Goal: Check status

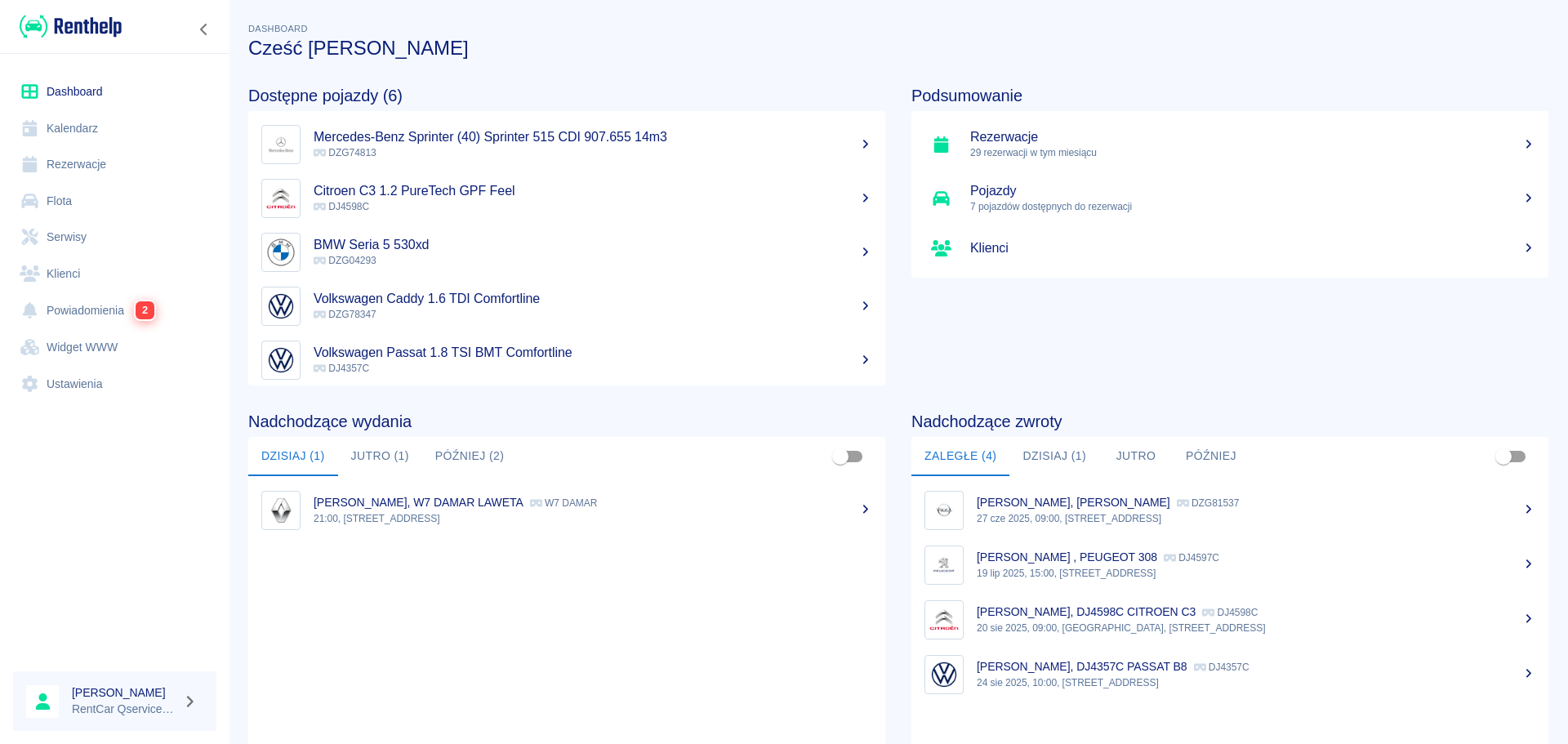
click at [385, 463] on button "Jutro (1)" at bounding box center [381, 456] width 84 height 39
click at [432, 521] on p "08:30, [STREET_ADDRESS]" at bounding box center [593, 519] width 559 height 15
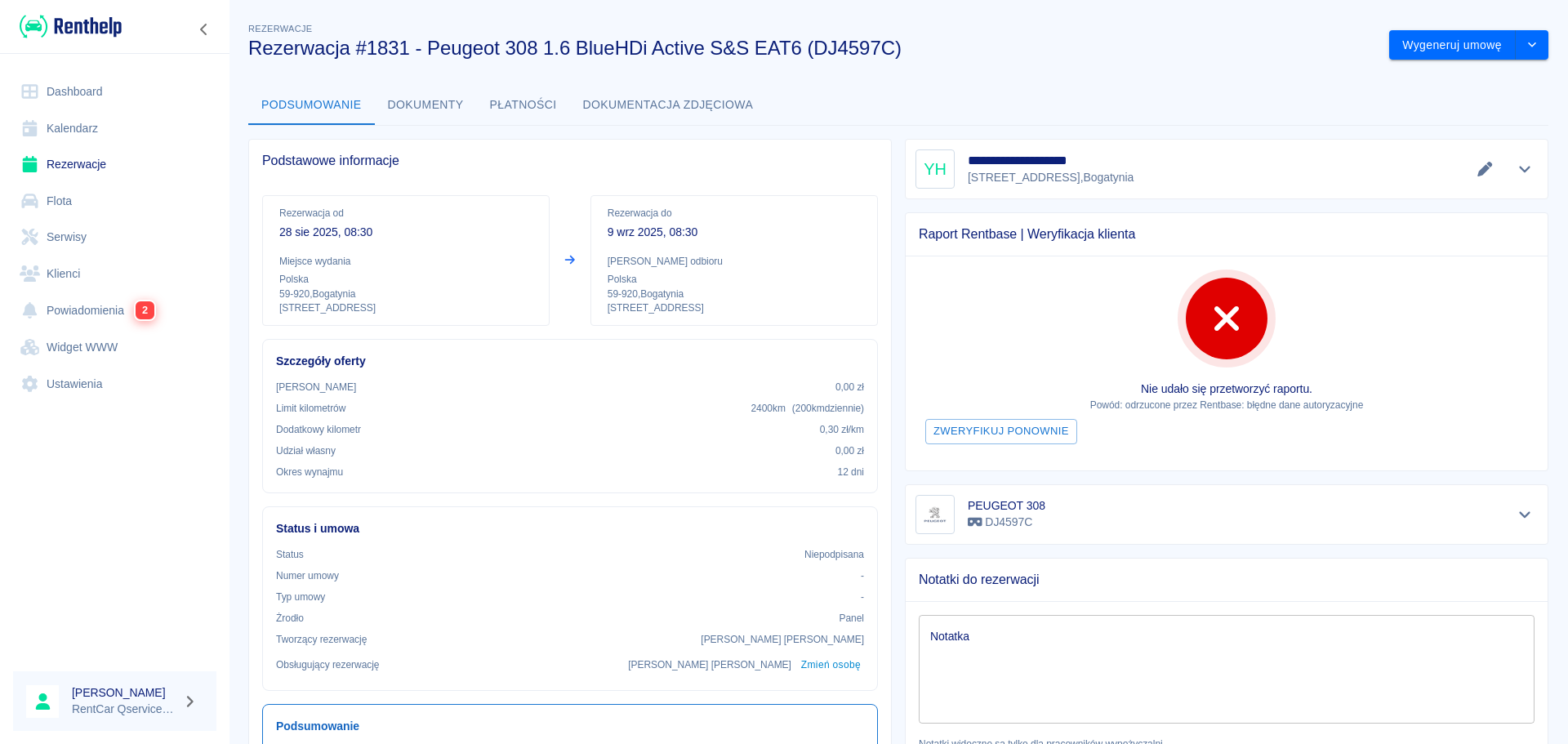
click at [105, 322] on link "Powiadomienia 2" at bounding box center [115, 310] width 204 height 37
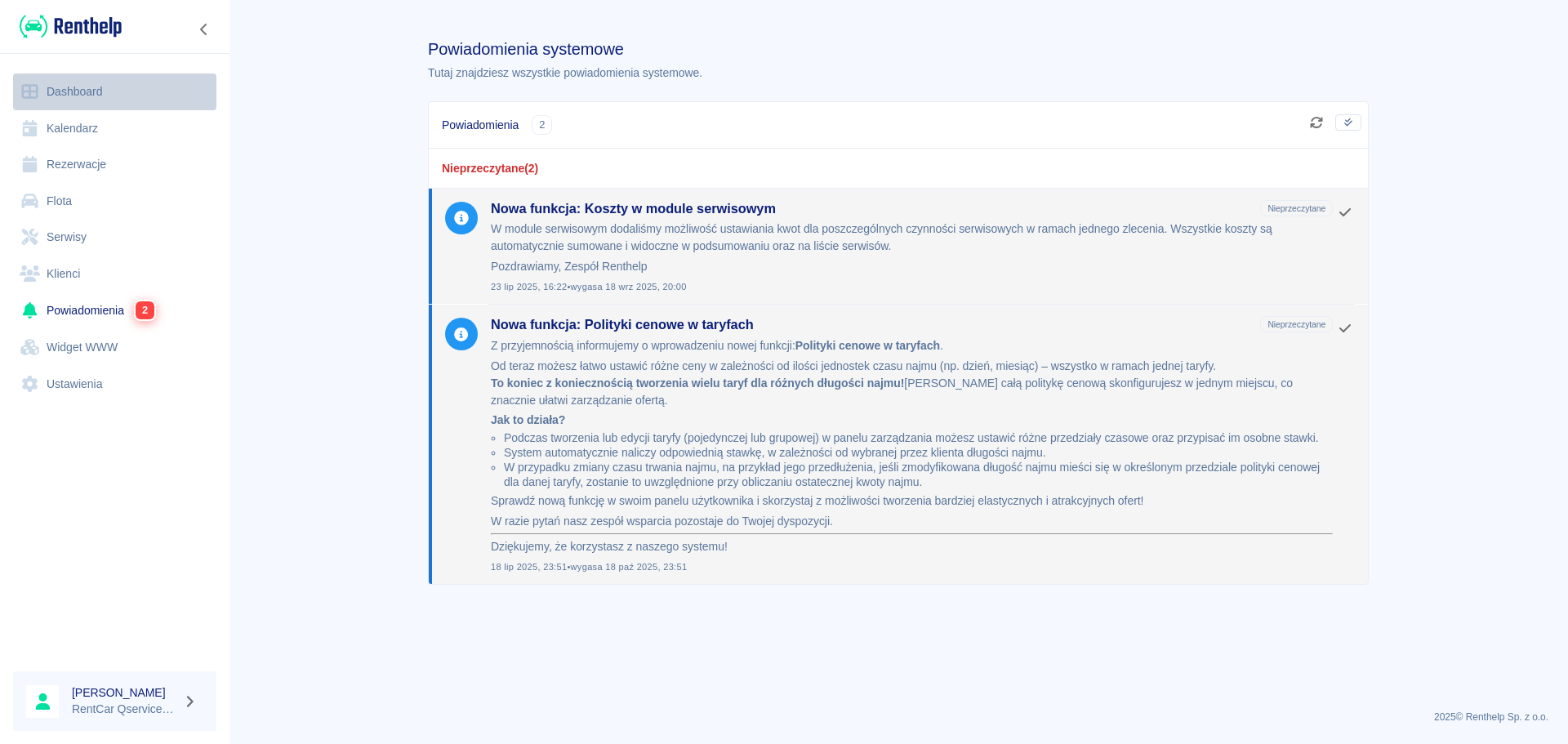
click at [27, 76] on link "Dashboard" at bounding box center [115, 92] width 204 height 36
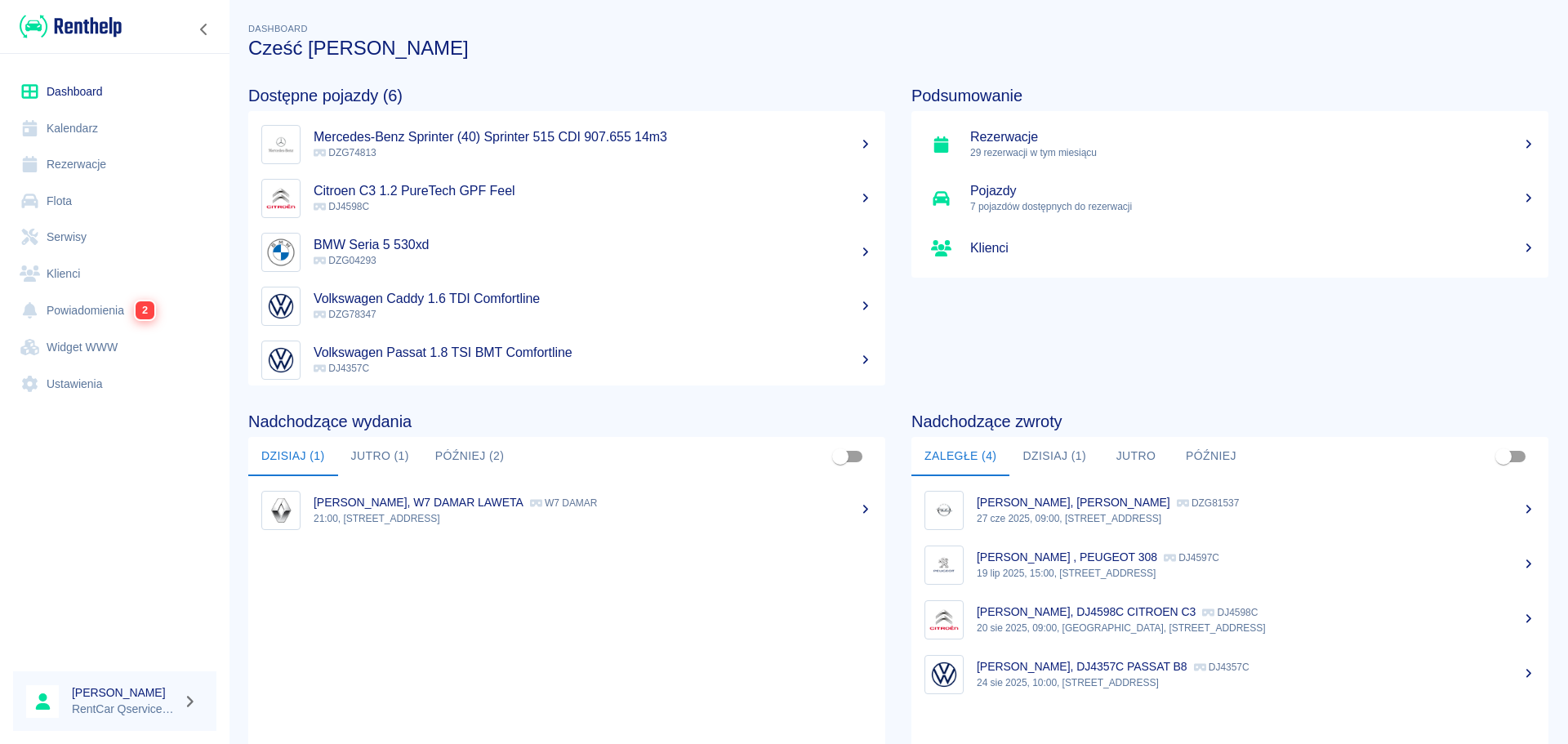
click at [388, 453] on button "Jutro (1)" at bounding box center [381, 456] width 84 height 39
click at [457, 450] on button "Później (2)" at bounding box center [470, 456] width 95 height 39
click at [404, 457] on button "Jutro (1)" at bounding box center [381, 456] width 84 height 39
click at [500, 460] on button "Później (2)" at bounding box center [470, 456] width 95 height 39
click at [372, 459] on button "Jutro (1)" at bounding box center [381, 456] width 84 height 39
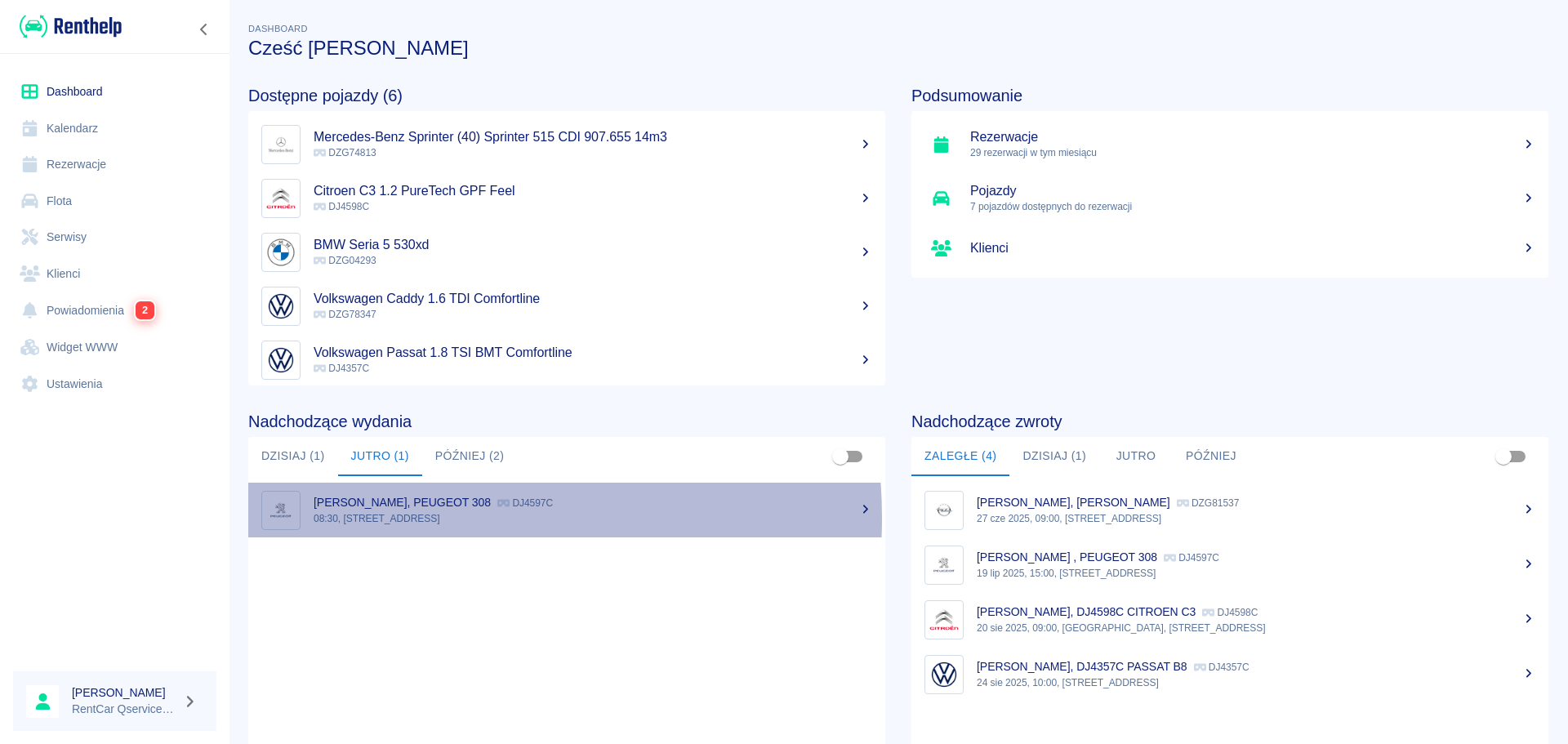
click at [410, 518] on p "08:30, [STREET_ADDRESS]" at bounding box center [593, 519] width 559 height 15
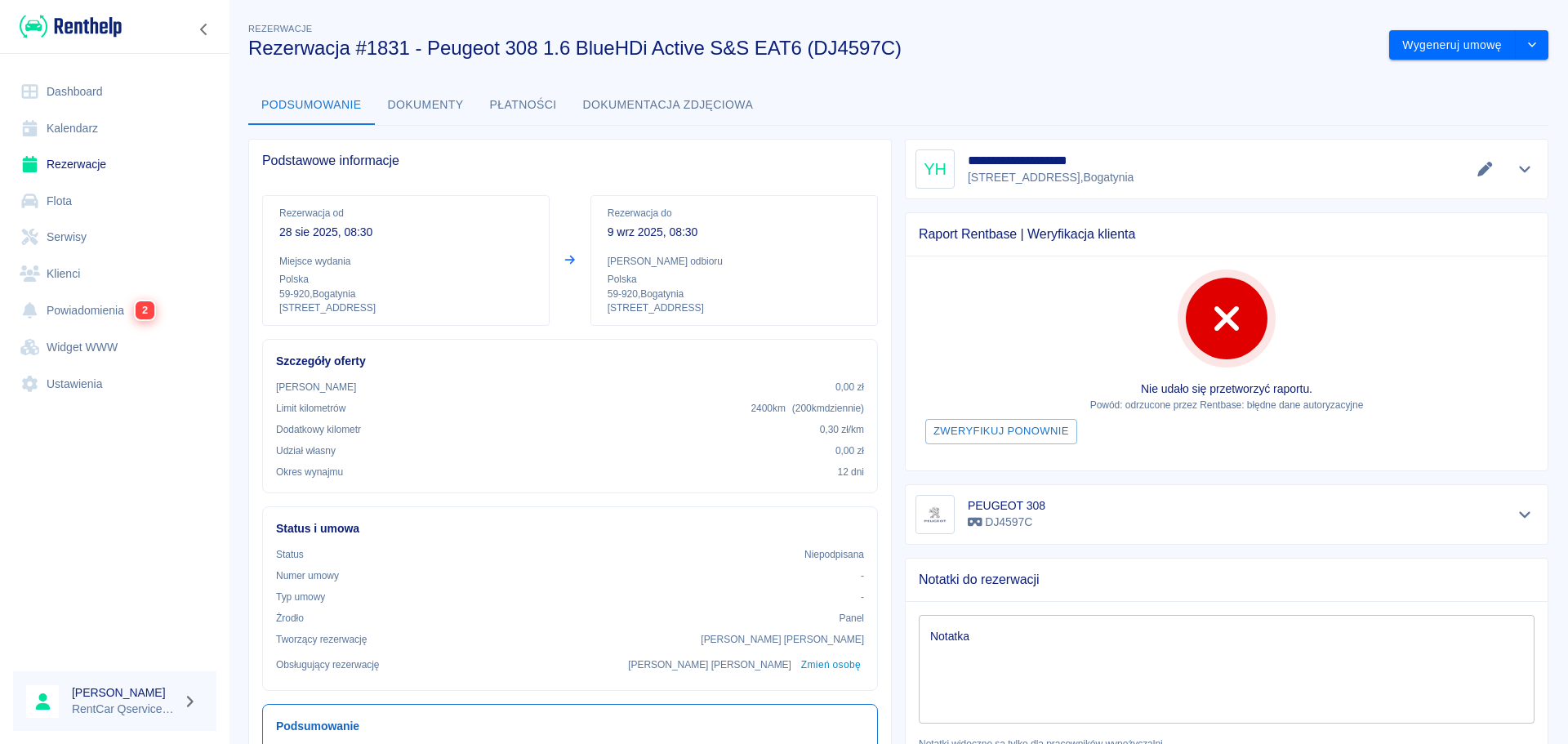
click at [1518, 164] on icon "Pokaż szczegóły" at bounding box center [1526, 169] width 19 height 15
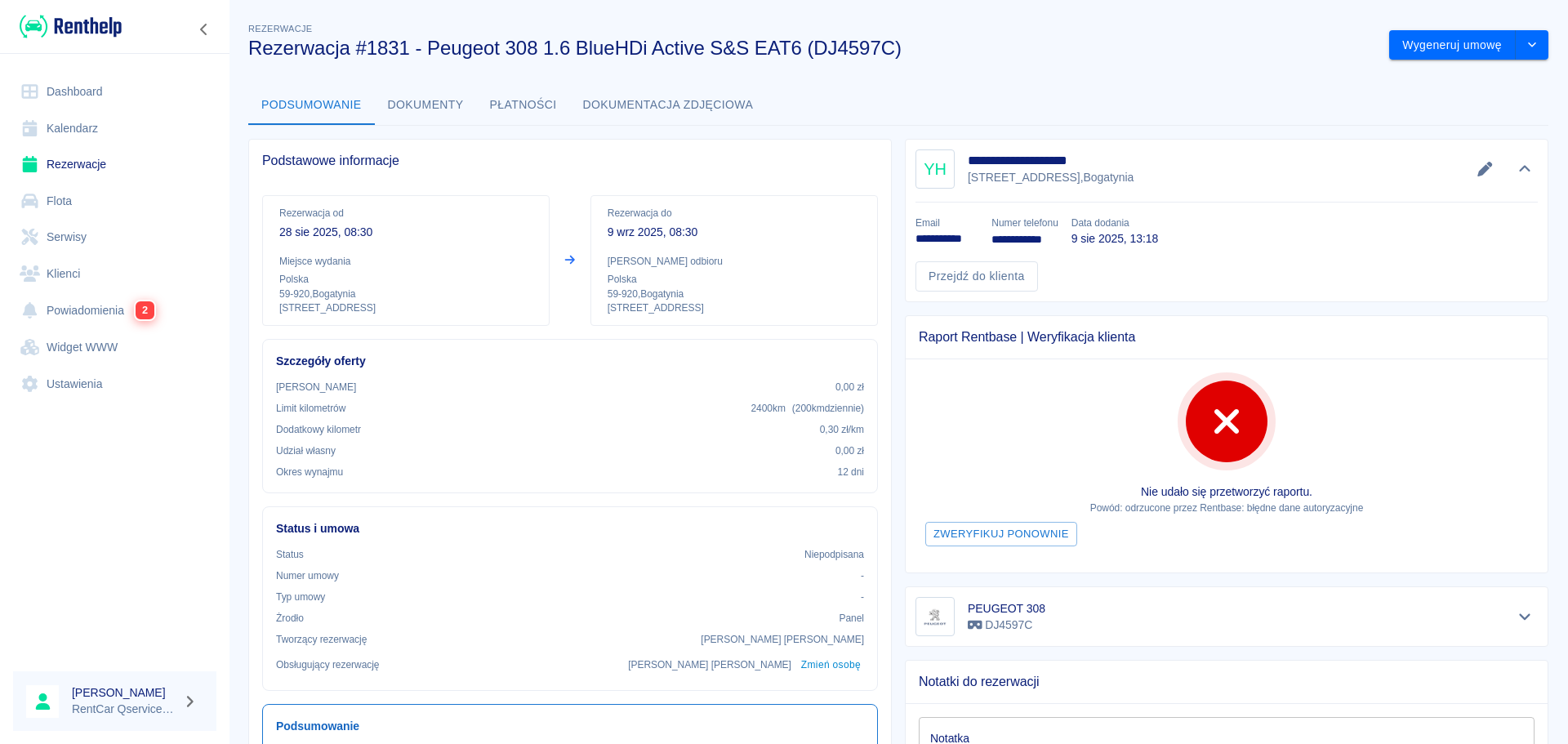
click at [1132, 49] on h3 "Rezerwacja #1831 - Peugeot 308 1.6 BlueHDi Active S&S EAT6 (DJ4597C)" at bounding box center [813, 48] width 1129 height 22
drag, startPoint x: 957, startPoint y: 156, endPoint x: 1183, endPoint y: 169, distance: 226.4
click at [1183, 169] on div "**********" at bounding box center [1227, 169] width 623 height 39
click at [1182, 171] on div "**********" at bounding box center [1227, 169] width 623 height 39
